Goal: Task Accomplishment & Management: Use online tool/utility

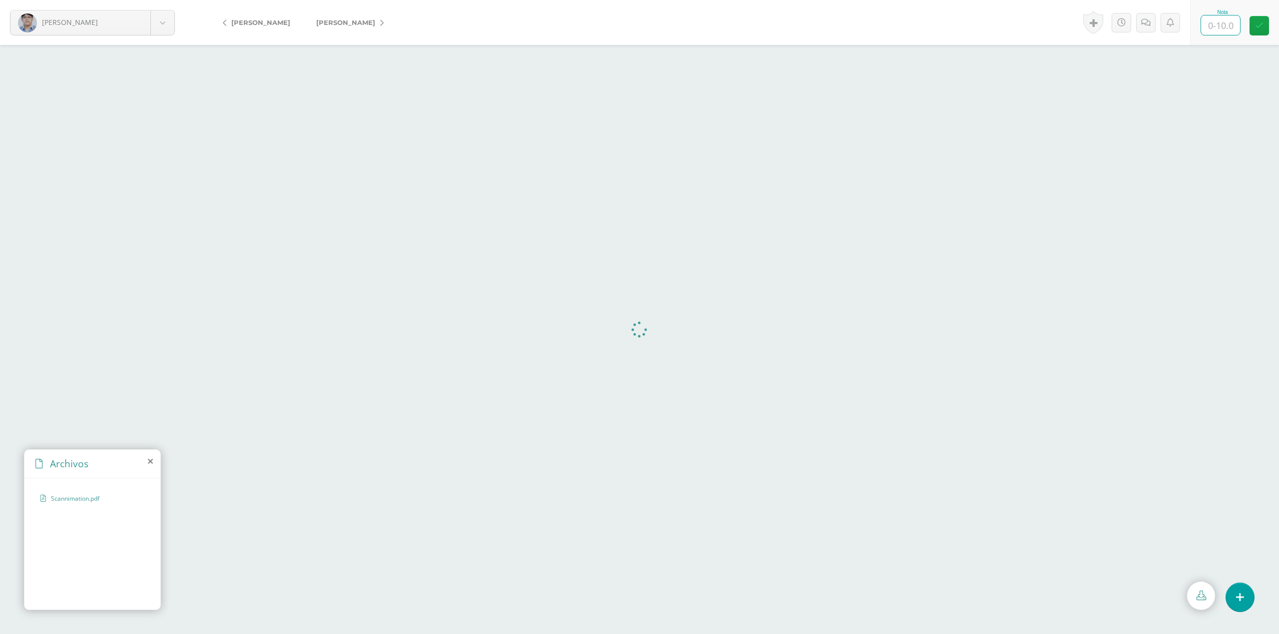
click at [1211, 22] on input "text" at bounding box center [1220, 24] width 39 height 19
type input "10."
click at [348, 14] on link "[PERSON_NAME]" at bounding box center [347, 22] width 88 height 24
click at [364, 20] on span "[PERSON_NAME]" at bounding box center [345, 22] width 59 height 8
click at [346, 17] on link "[PERSON_NAME]" at bounding box center [347, 22] width 88 height 24
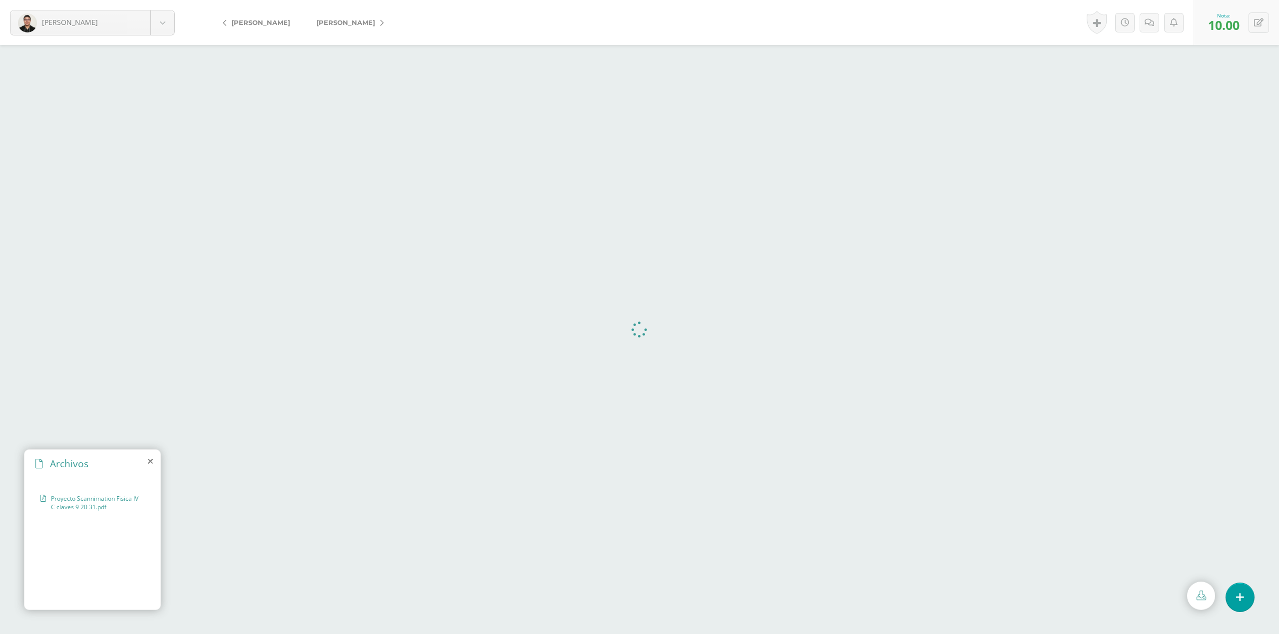
click at [326, 21] on span "[PERSON_NAME]" at bounding box center [345, 22] width 59 height 8
click at [1212, 26] on input "text" at bounding box center [1220, 24] width 39 height 19
type input "10"
click at [328, 19] on span "[PERSON_NAME]" at bounding box center [376, 22] width 121 height 8
